Goal: Task Accomplishment & Management: Manage account settings

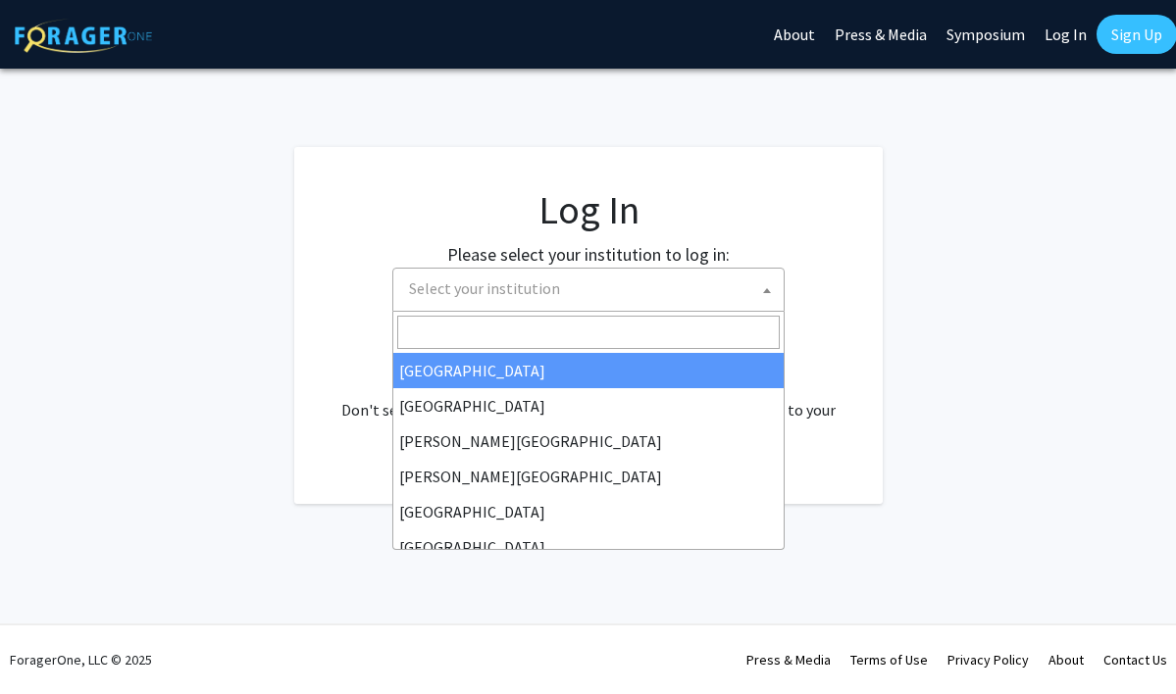
click at [519, 290] on span "Select your institution" at bounding box center [484, 288] width 151 height 20
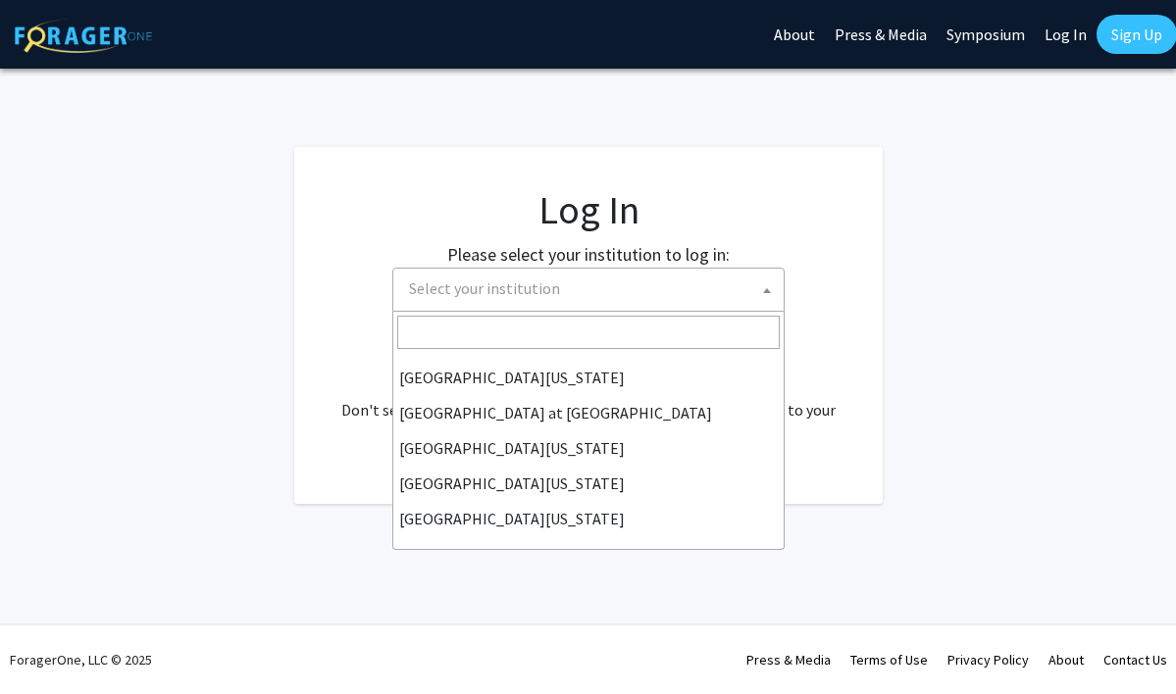
scroll to position [686, 0]
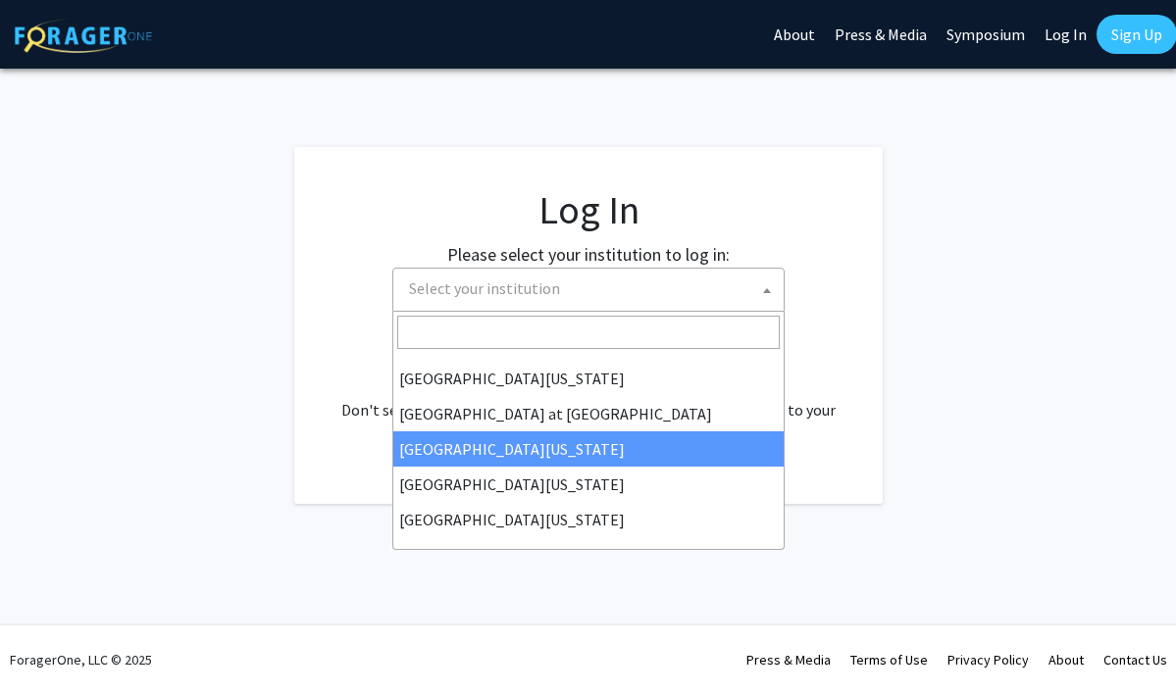
select select "13"
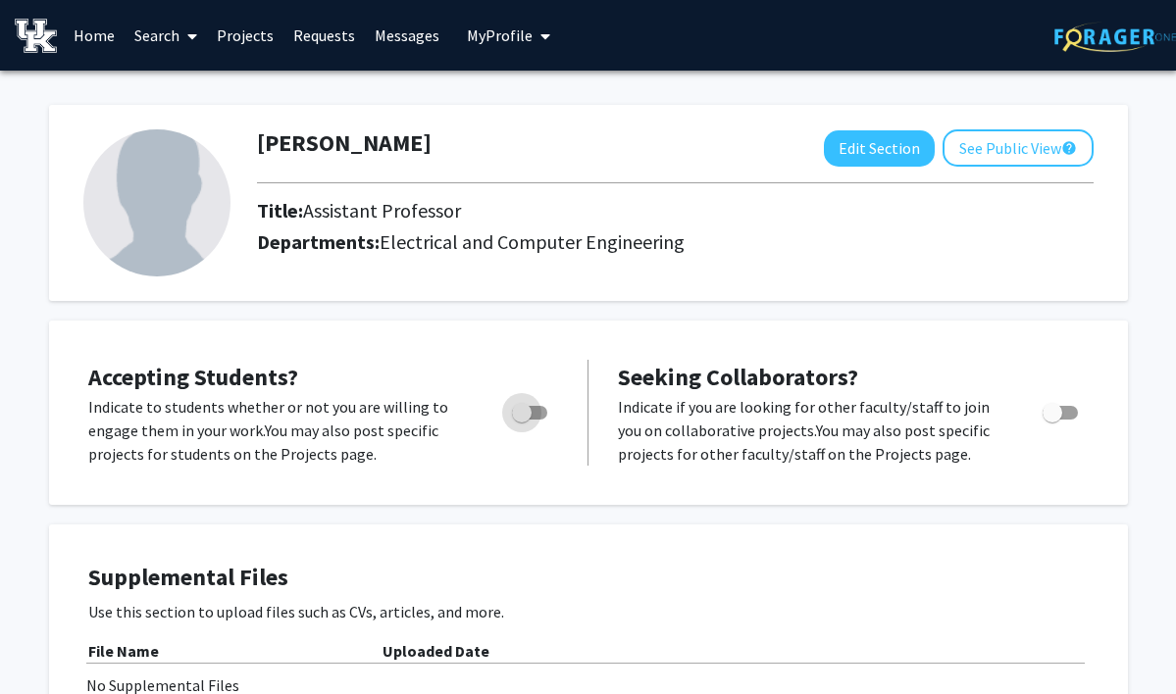
click at [534, 416] on span "Toggle" at bounding box center [529, 413] width 35 height 14
click at [522, 420] on input "Would you like to permit student requests?" at bounding box center [521, 420] width 1 height 1
checkbox input "true"
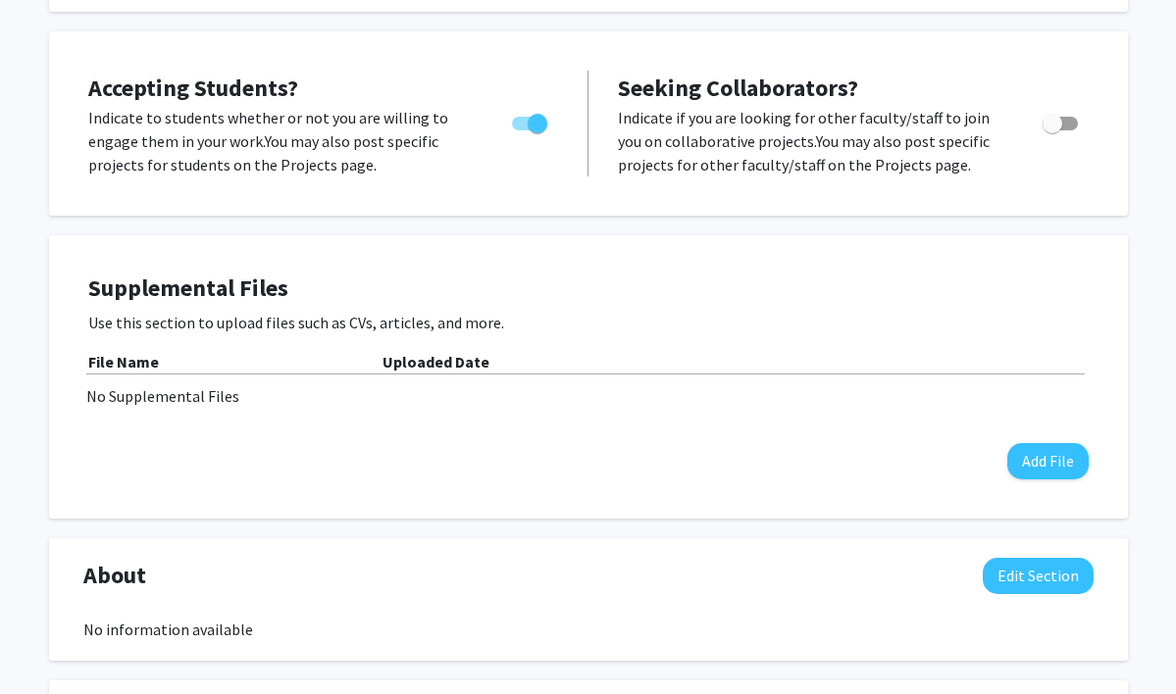
scroll to position [293, 0]
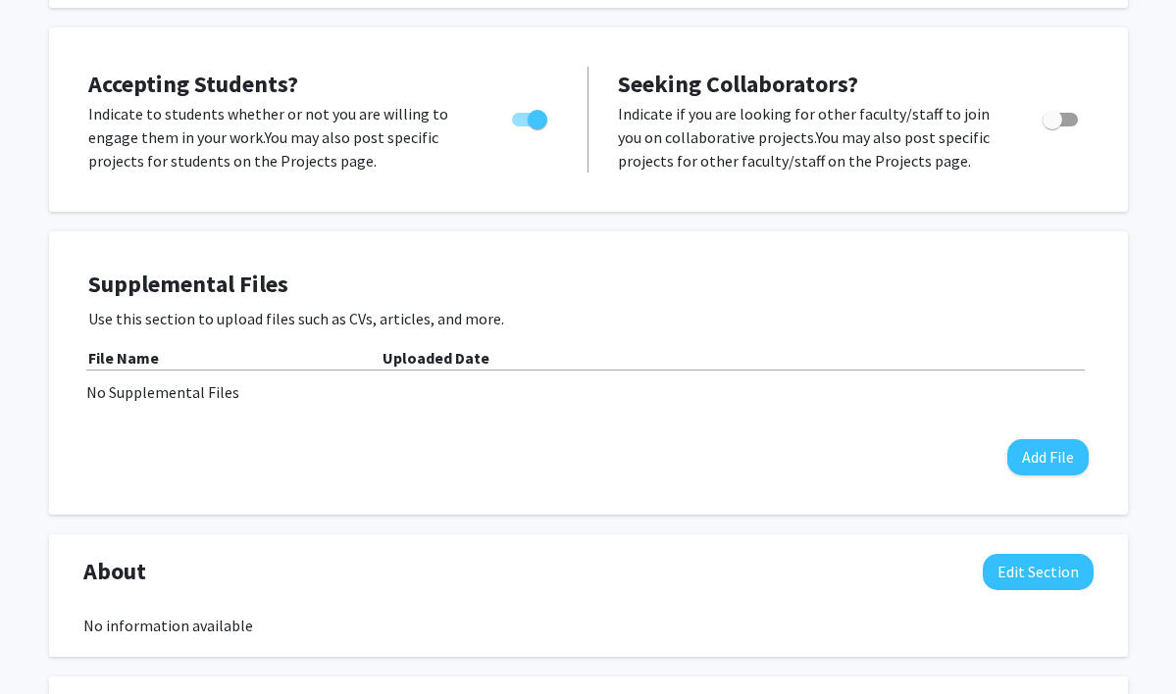
click at [174, 359] on div "File Name" at bounding box center [235, 358] width 294 height 24
click at [410, 355] on b "Uploaded Date" at bounding box center [435, 358] width 107 height 20
click at [187, 401] on div "No Supplemental Files" at bounding box center [588, 392] width 1004 height 24
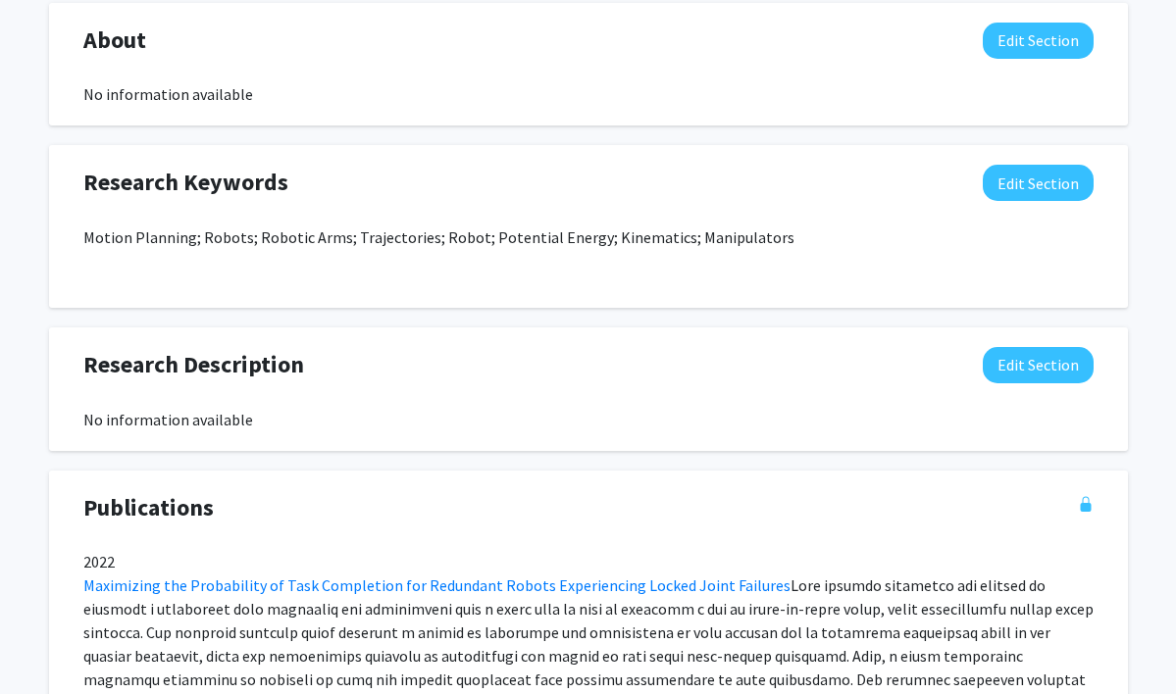
scroll to position [840, 0]
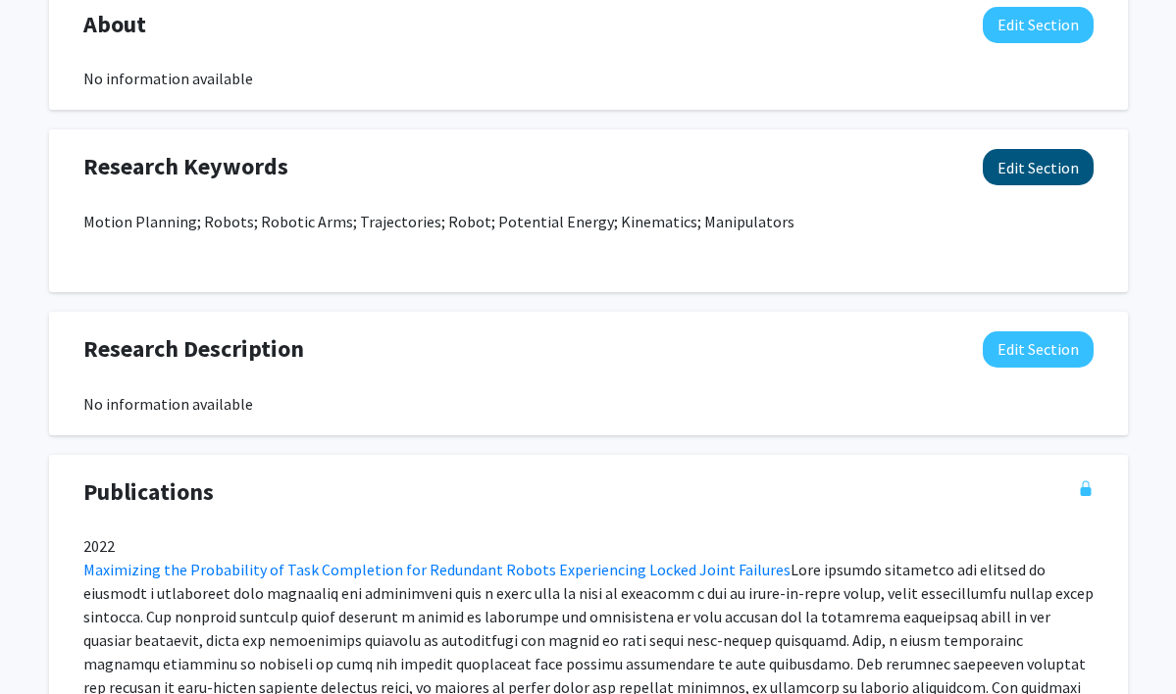
click at [1065, 174] on button "Edit Section" at bounding box center [1037, 167] width 111 height 36
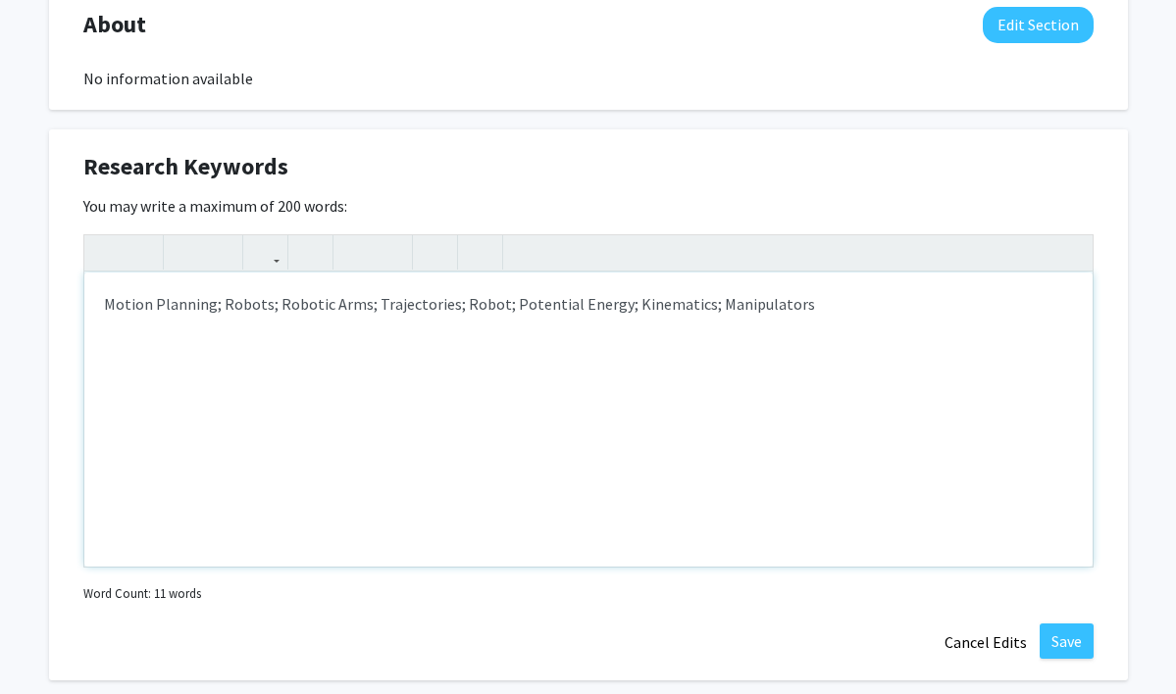
click at [103, 308] on div "Motion Planning; Robots; Robotic Arms; Trajectories; Robot; Potential Energy; K…" at bounding box center [588, 420] width 1008 height 294
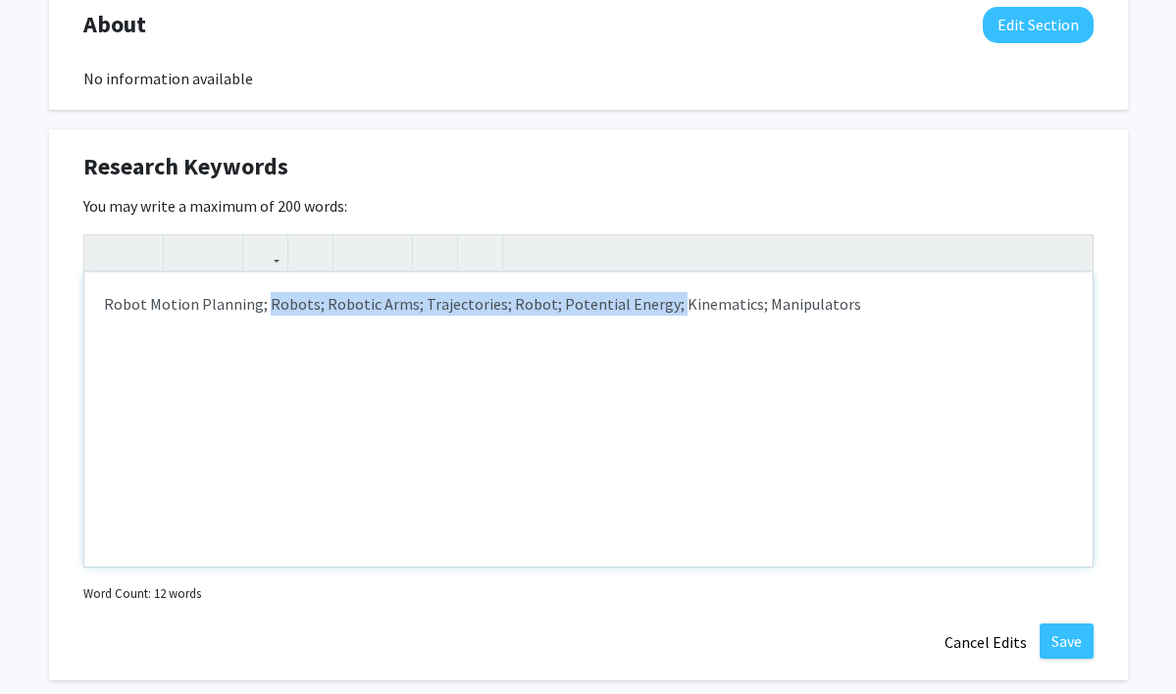
drag, startPoint x: 261, startPoint y: 306, endPoint x: 653, endPoint y: 298, distance: 392.3
click at [653, 300] on div "Robot Motion Planning; Robots; Robotic Arms; Trajectories; Robot; Potential Ene…" at bounding box center [588, 420] width 1008 height 294
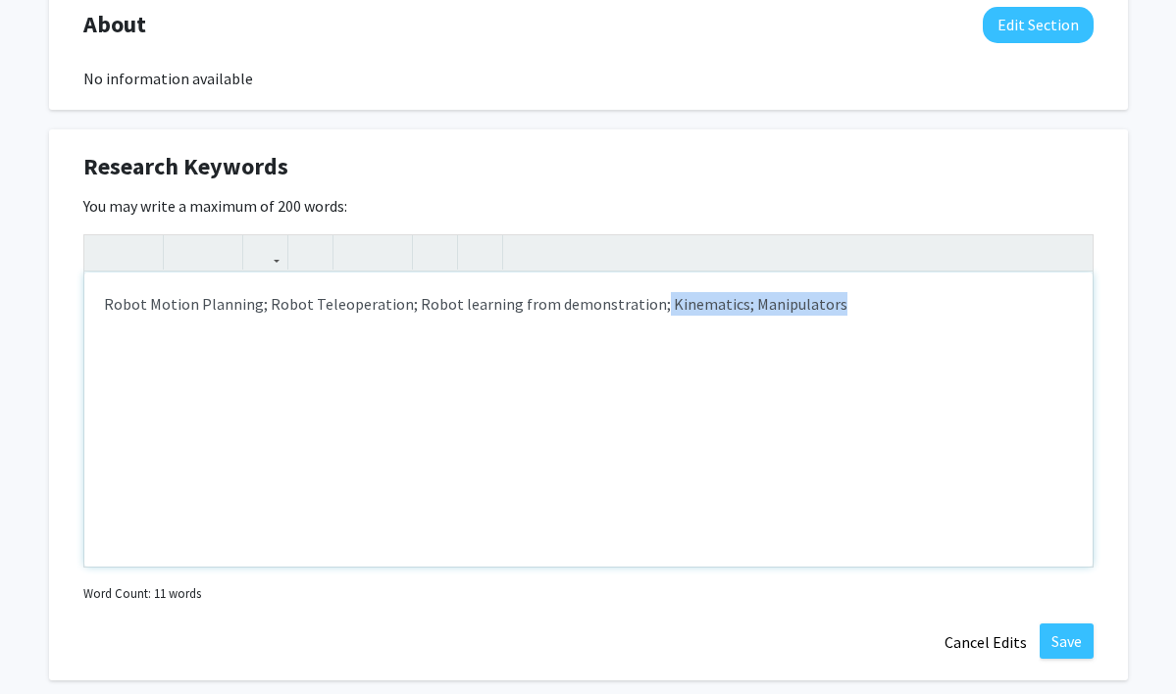
drag, startPoint x: 829, startPoint y: 309, endPoint x: 637, endPoint y: 304, distance: 192.2
click at [637, 304] on div "Robot Motion Planning; Robot Teleoperation; Robot learning from demonstration; …" at bounding box center [588, 420] width 1008 height 294
drag, startPoint x: 630, startPoint y: 306, endPoint x: 657, endPoint y: 306, distance: 26.5
click at [657, 306] on div "Robot Motion Planning; Robot Teleoperation; Robot learning from demonstration; …" at bounding box center [588, 420] width 1008 height 294
click at [688, 304] on div "Robot Motion Planning; Robot Teleoperation; Robot learning from demonstration; …" at bounding box center [588, 420] width 1008 height 294
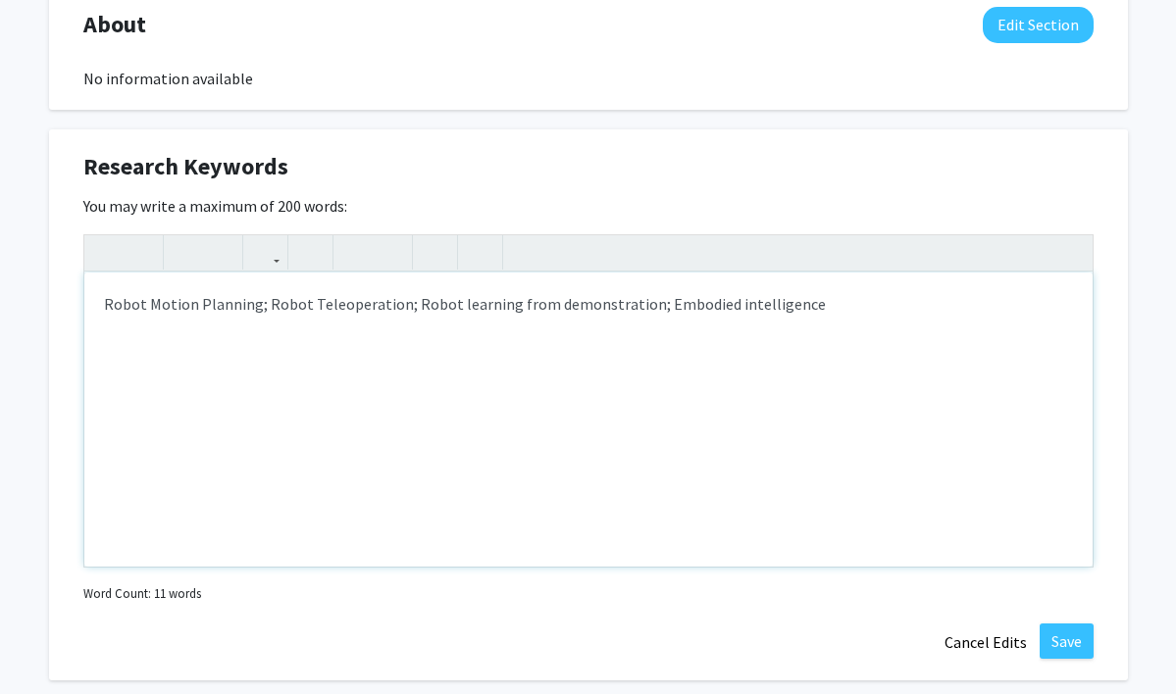
click at [810, 312] on div "Robot Motion Planning; Robot Teleoperation; Robot learning from demonstration; …" at bounding box center [588, 420] width 1008 height 294
type textarea "Robot Motion Planning; Robot Teleoperation; Robot learning from demonstration; …"
click at [803, 475] on div "Robot Motion Planning; Robot Teleoperation; Robot learning from demonstration; …" at bounding box center [588, 420] width 1008 height 294
click at [984, 527] on div "Robot Motion Planning; Robot Teleoperation; Robot learning from demonstration; …" at bounding box center [588, 420] width 1008 height 294
click at [1073, 639] on button "Save" at bounding box center [1066, 641] width 54 height 35
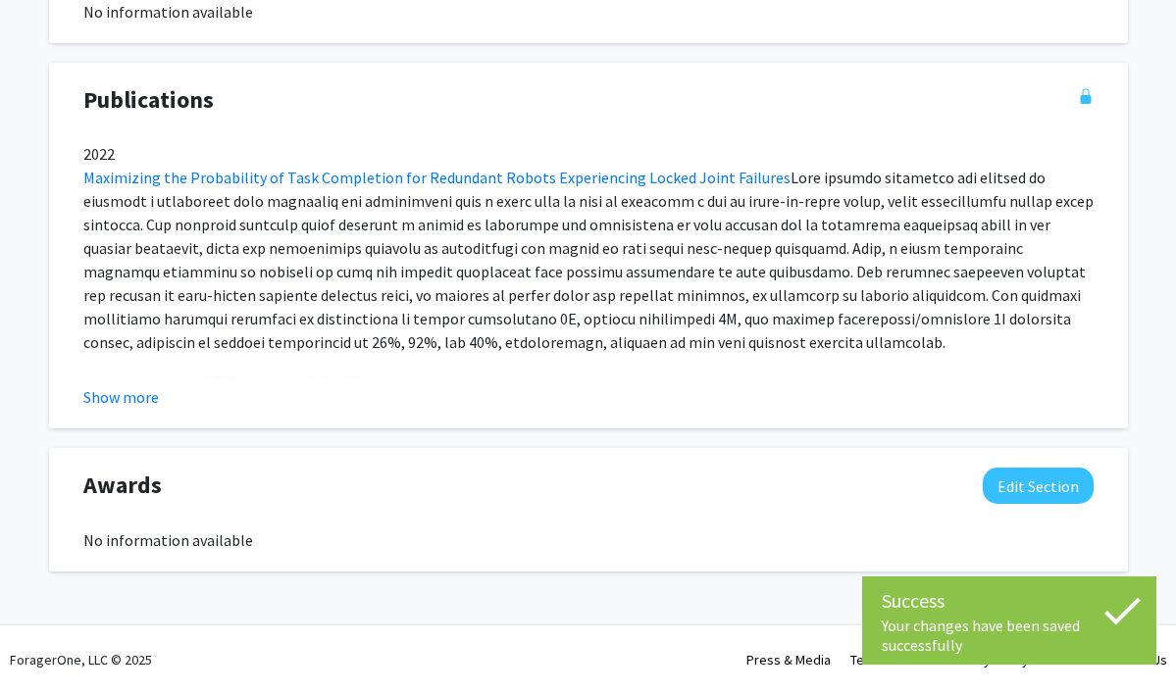
scroll to position [1234, 0]
